Goal: Navigation & Orientation: Go to known website

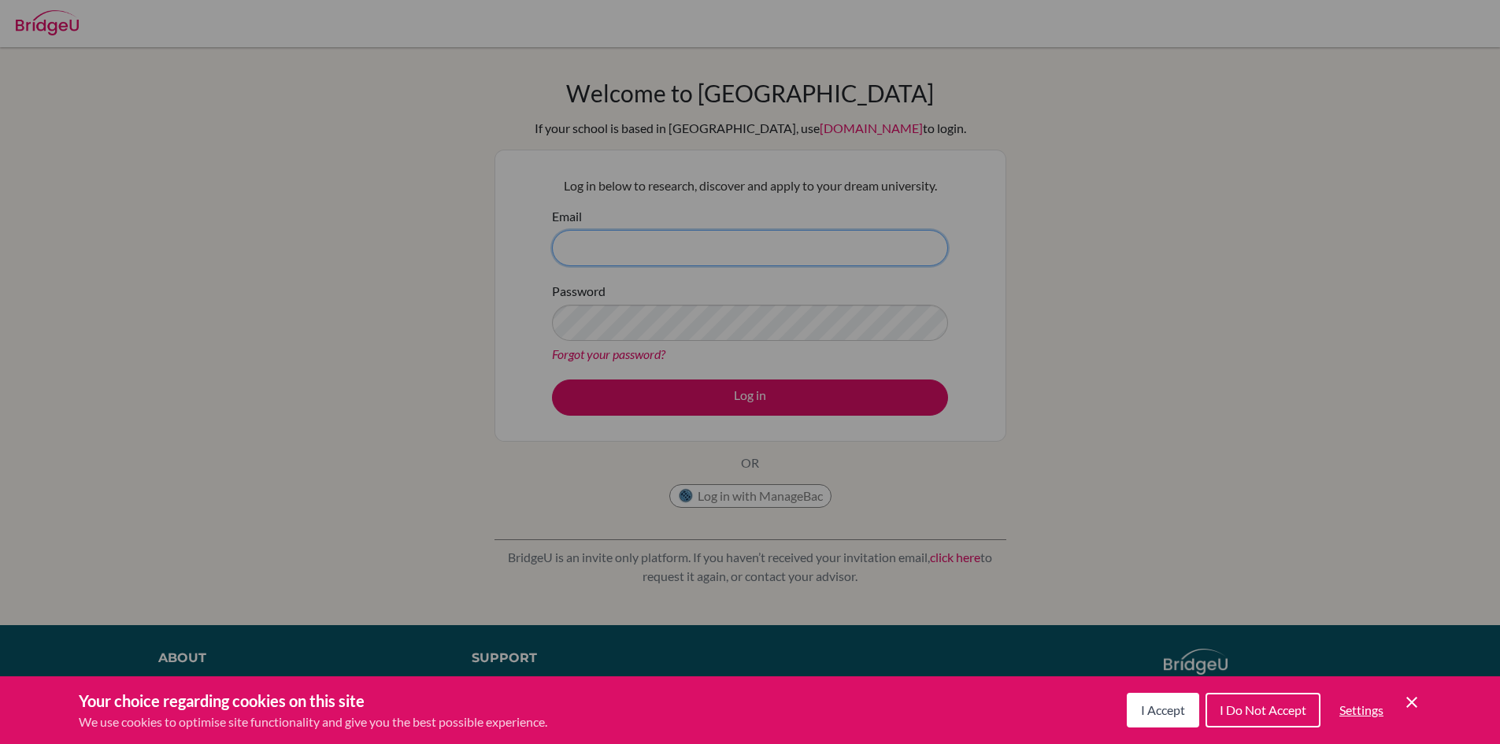
type input "anarosamerriam@gmail.com"
click at [719, 442] on div "Cookie Preferences" at bounding box center [750, 372] width 1500 height 744
